Goal: Task Accomplishment & Management: Use online tool/utility

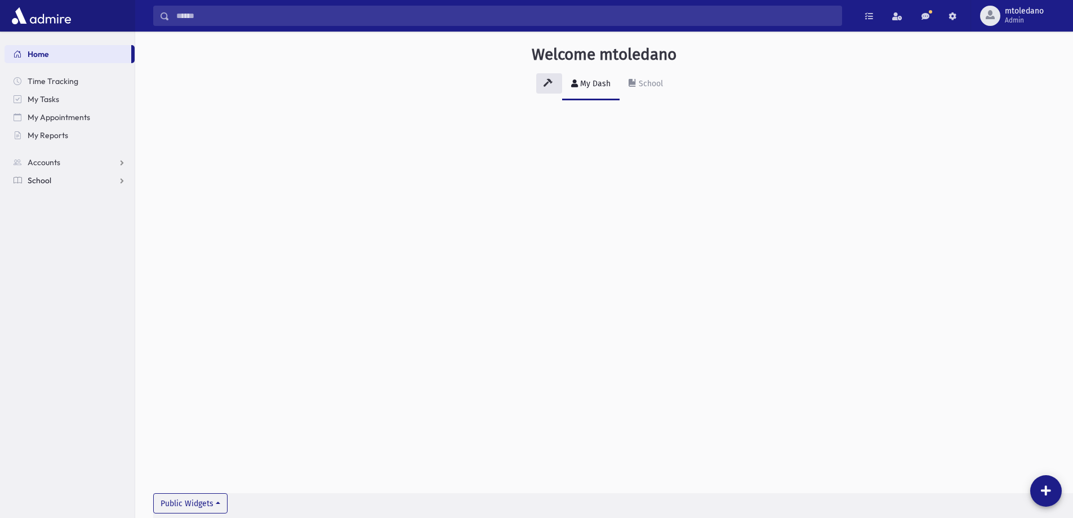
click at [33, 179] on span "School" at bounding box center [40, 180] width 24 height 10
click at [41, 215] on span "Attendance" at bounding box center [55, 216] width 42 height 10
click at [47, 227] on link "Entry" at bounding box center [70, 234] width 130 height 18
